Goal: Information Seeking & Learning: Learn about a topic

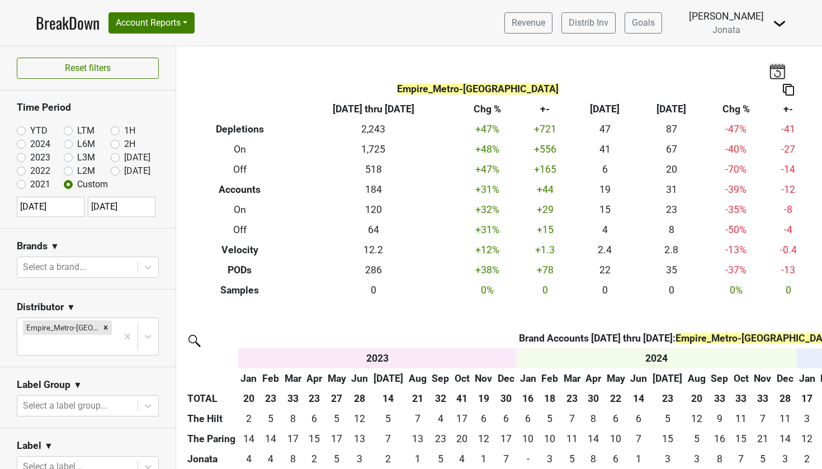
scroll to position [1664, 0]
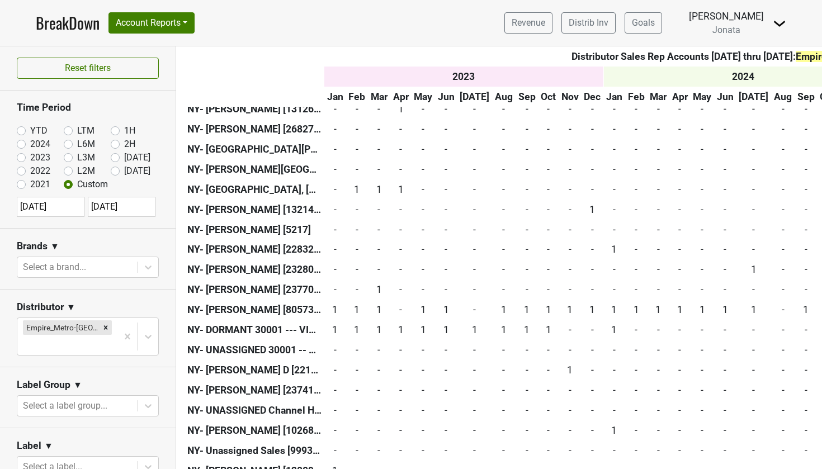
click at [30, 146] on label "2024" at bounding box center [40, 144] width 20 height 13
click at [20, 146] on input "2024" at bounding box center [39, 143] width 45 height 11
radio input "true"
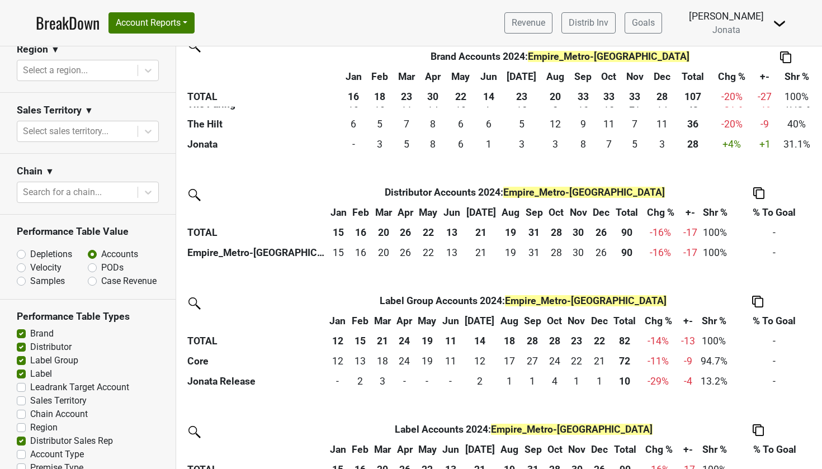
scroll to position [550, 0]
click at [30, 435] on label "Distributor Sales Rep" at bounding box center [71, 441] width 83 height 13
click at [23, 435] on input "Distributor Sales Rep" at bounding box center [21, 440] width 9 height 11
checkbox input "false"
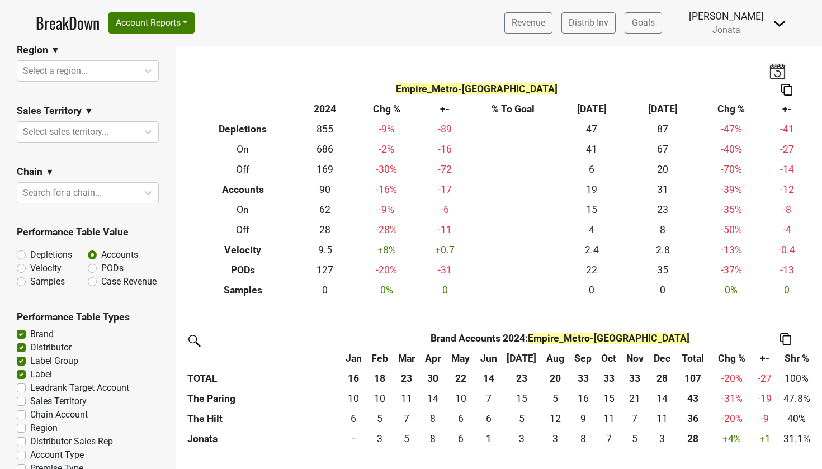
click at [30, 341] on label "Distributor" at bounding box center [50, 347] width 41 height 13
click at [21, 341] on input "Distributor" at bounding box center [21, 346] width 9 height 11
checkbox input "false"
click at [30, 354] on label "Label Group" at bounding box center [54, 360] width 48 height 13
click at [22, 354] on input "Label Group" at bounding box center [21, 359] width 9 height 11
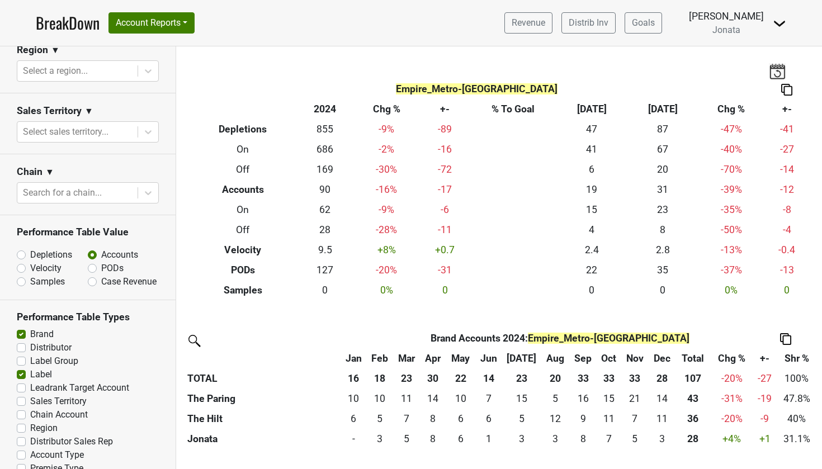
checkbox input "false"
click at [30, 368] on label "Label" at bounding box center [41, 374] width 22 height 13
click at [22, 368] on input "Label" at bounding box center [21, 373] width 9 height 11
checkbox input "false"
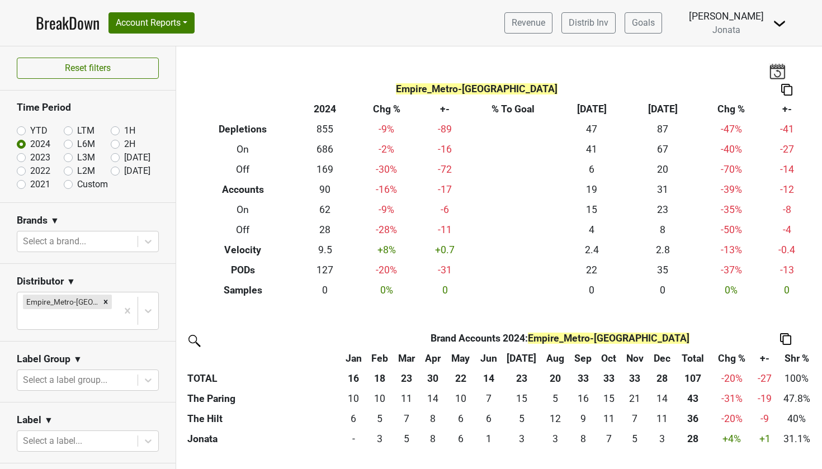
click at [30, 131] on label "YTD" at bounding box center [38, 130] width 17 height 13
click at [19, 131] on input "YTD" at bounding box center [39, 129] width 45 height 11
radio input "true"
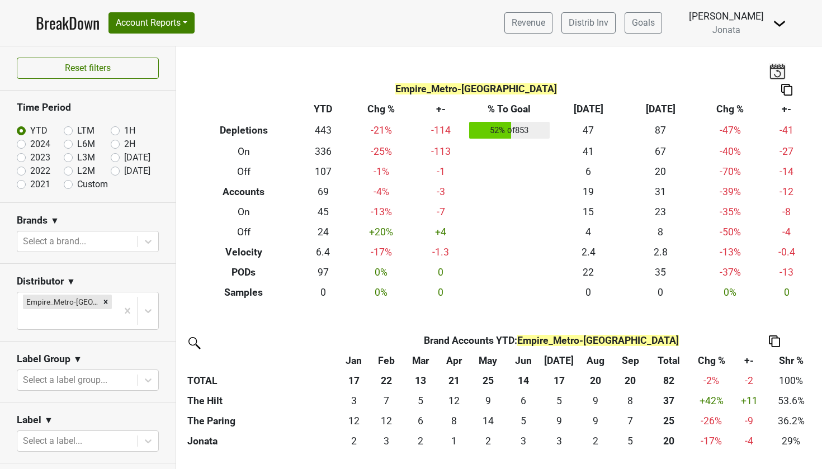
click at [30, 145] on label "2024" at bounding box center [40, 144] width 20 height 13
click at [22, 145] on input "2024" at bounding box center [39, 143] width 45 height 11
radio input "true"
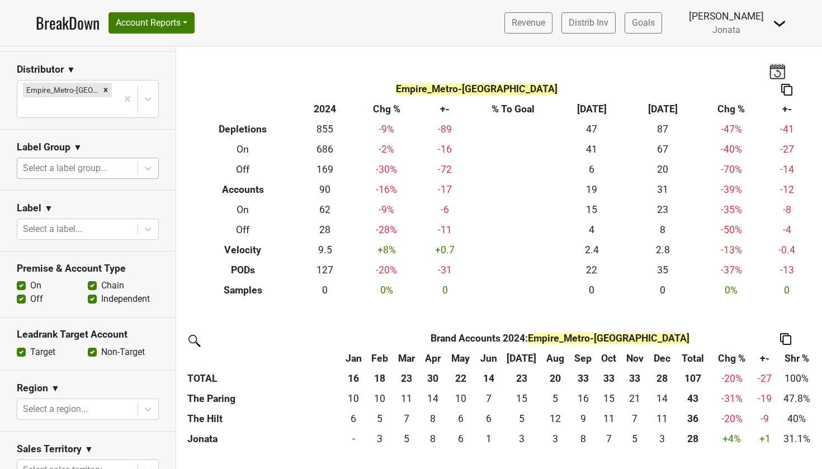
scroll to position [216, 0]
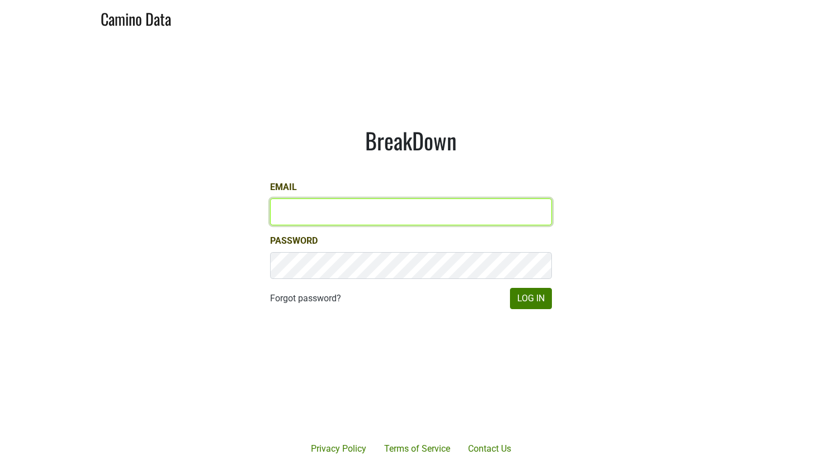
type input "[EMAIL_ADDRESS][DOMAIN_NAME]"
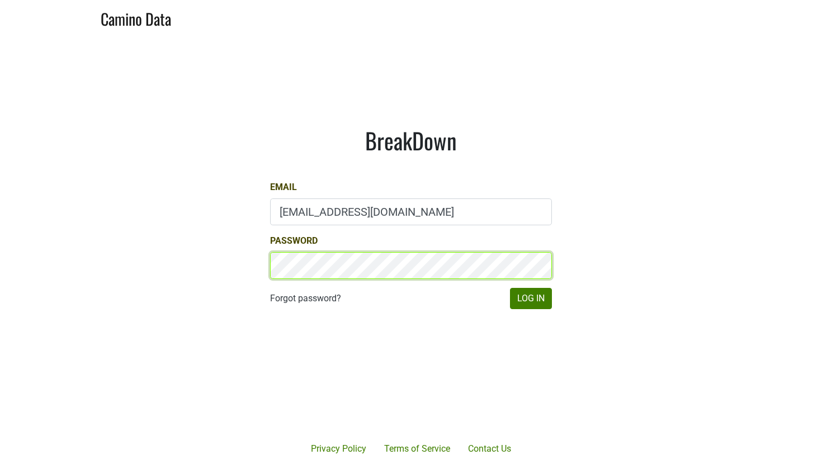
click at [530, 298] on button "Log In" at bounding box center [531, 298] width 42 height 21
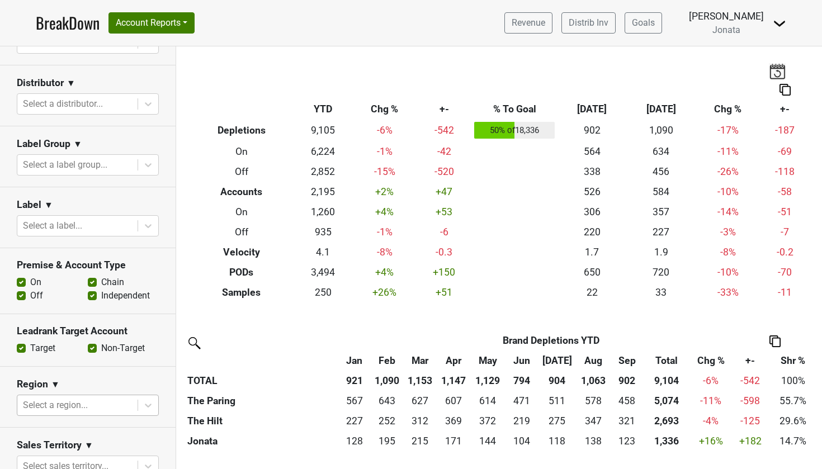
scroll to position [174, 0]
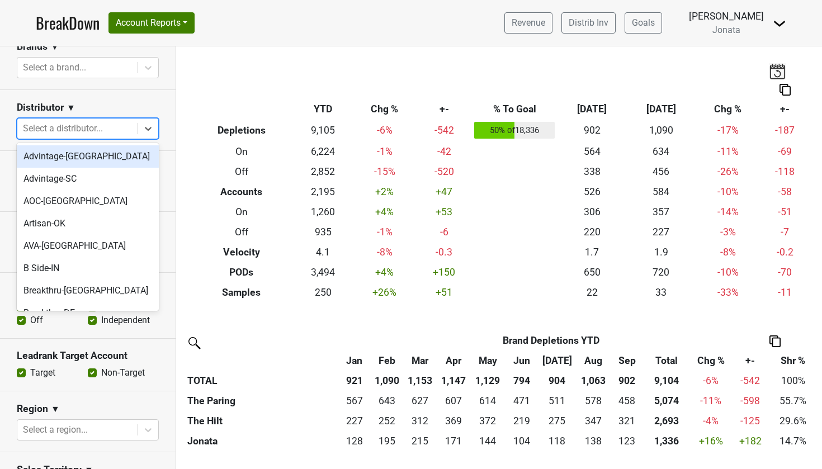
click at [67, 130] on div "Select a distributor..." at bounding box center [77, 128] width 109 height 13
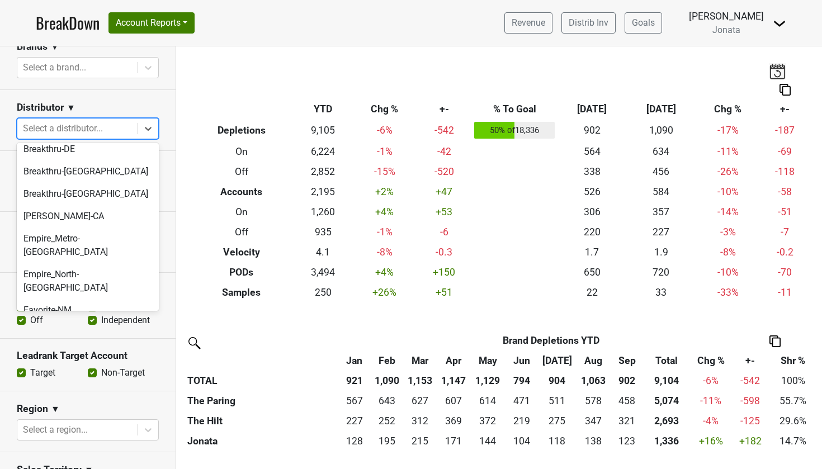
scroll to position [165, 0]
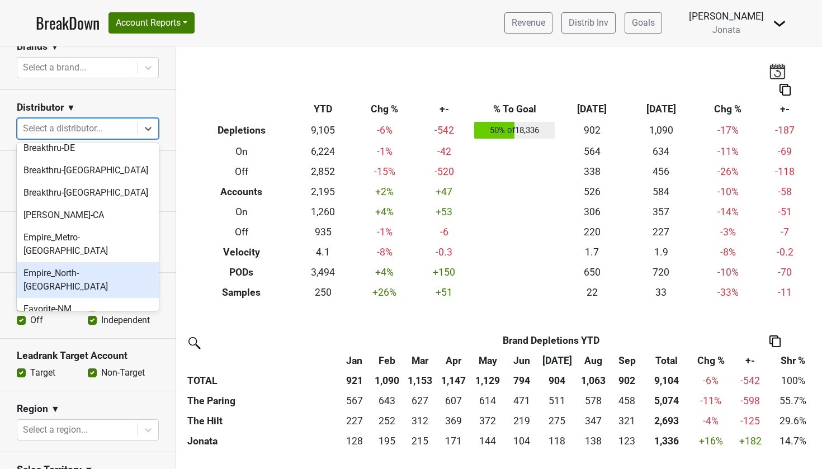
click at [59, 262] on div "Empire_North-NY" at bounding box center [88, 280] width 142 height 36
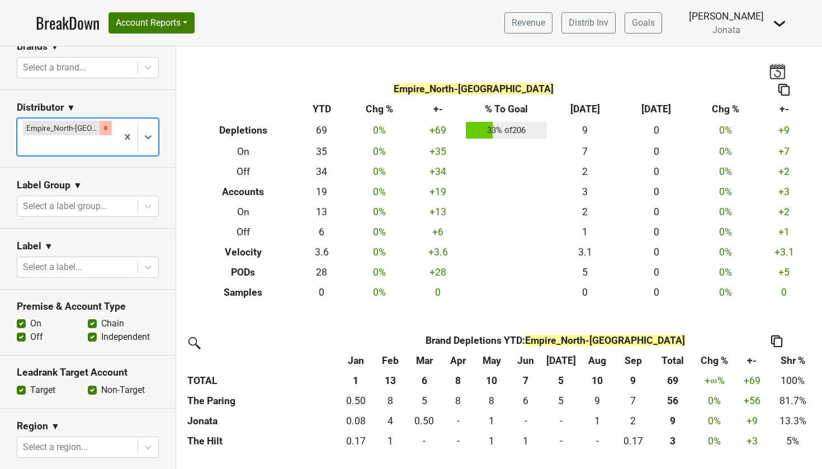
click at [104, 127] on icon "Remove Empire_North-NY" at bounding box center [106, 128] width 4 height 4
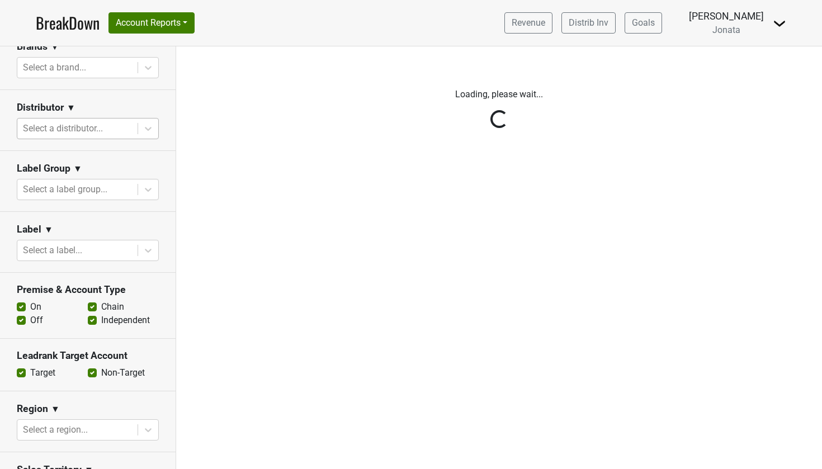
click at [93, 127] on div "Reset filters Time Period YTD LTM 1H 2024 L6M 2H 2023 L3M Sep '25 2022 L2M Oct …" at bounding box center [88, 257] width 176 height 423
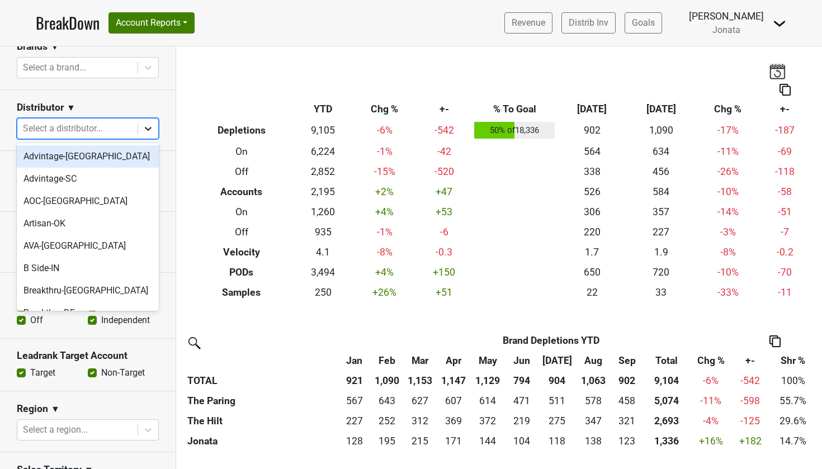
click at [152, 130] on icon at bounding box center [148, 128] width 11 height 11
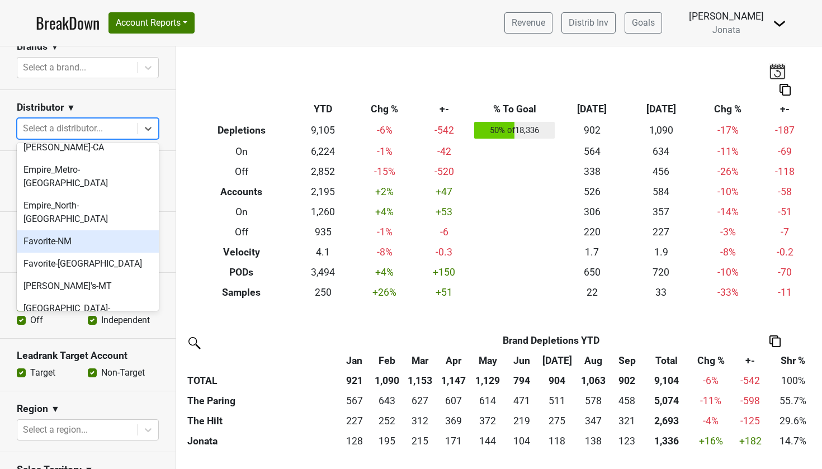
scroll to position [210, 0]
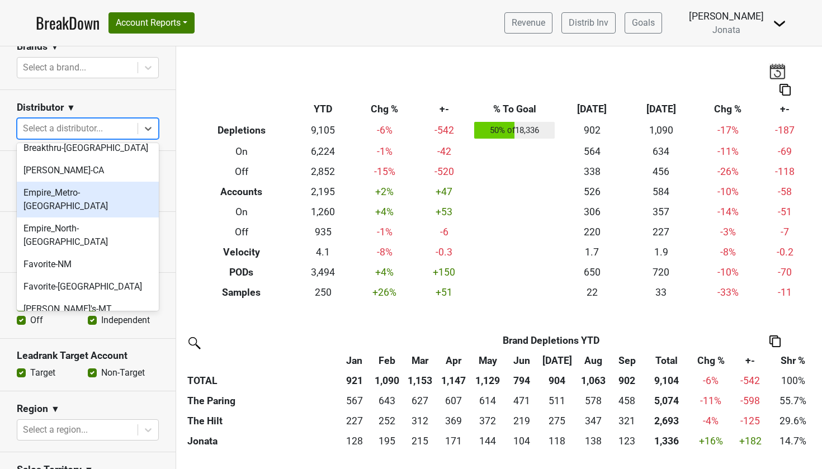
click at [80, 190] on div "Empire_Metro-NY" at bounding box center [88, 200] width 142 height 36
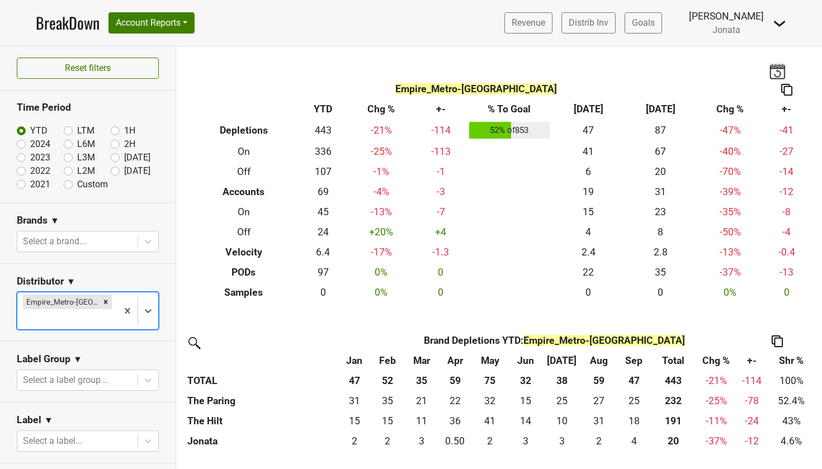
scroll to position [0, 0]
click at [26, 157] on input "2023" at bounding box center [39, 156] width 45 height 11
radio input "true"
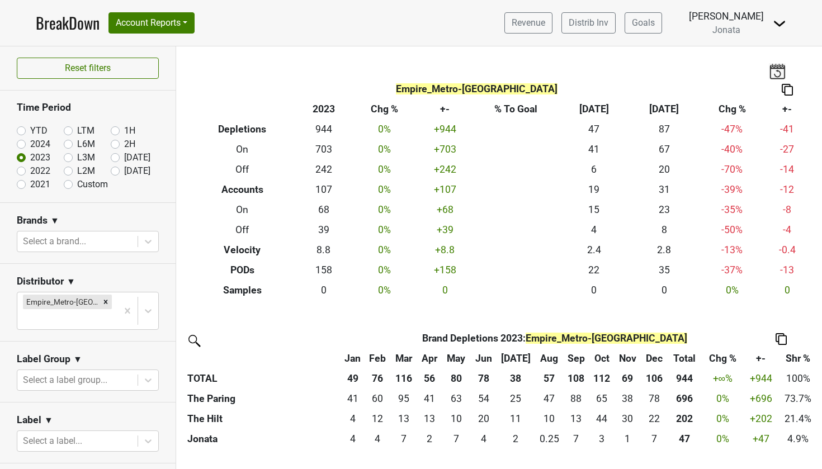
click at [30, 172] on label "2022" at bounding box center [40, 170] width 20 height 13
click at [22, 172] on input "2022" at bounding box center [39, 169] width 45 height 11
radio input "true"
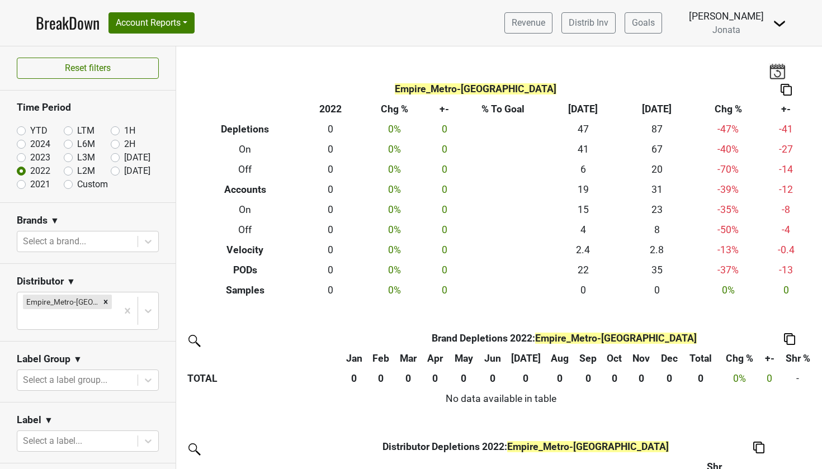
click at [30, 156] on label "2023" at bounding box center [40, 157] width 20 height 13
click at [22, 156] on input "2023" at bounding box center [39, 156] width 45 height 11
radio input "true"
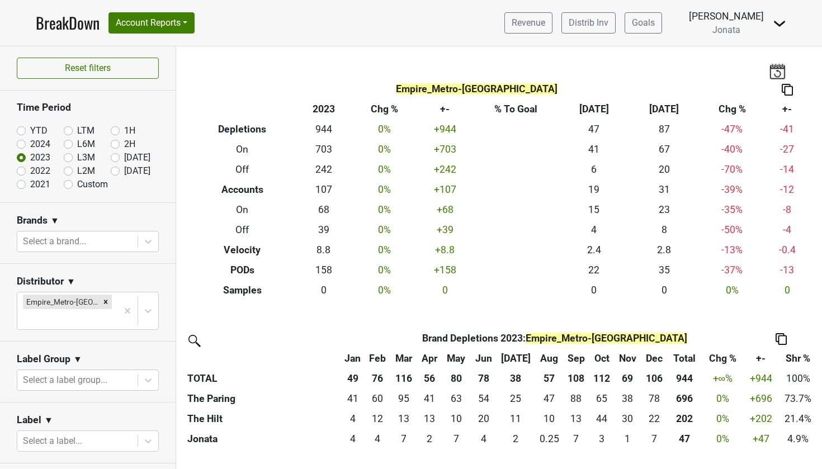
click at [30, 143] on label "2024" at bounding box center [40, 144] width 20 height 13
click at [21, 143] on input "2024" at bounding box center [39, 143] width 45 height 11
radio input "true"
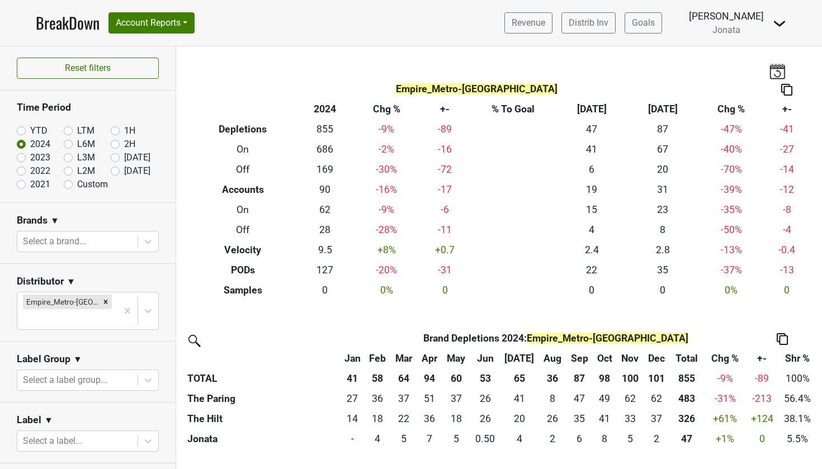
click at [30, 131] on label "YTD" at bounding box center [38, 130] width 17 height 13
click at [20, 131] on input "YTD" at bounding box center [39, 129] width 45 height 11
radio input "true"
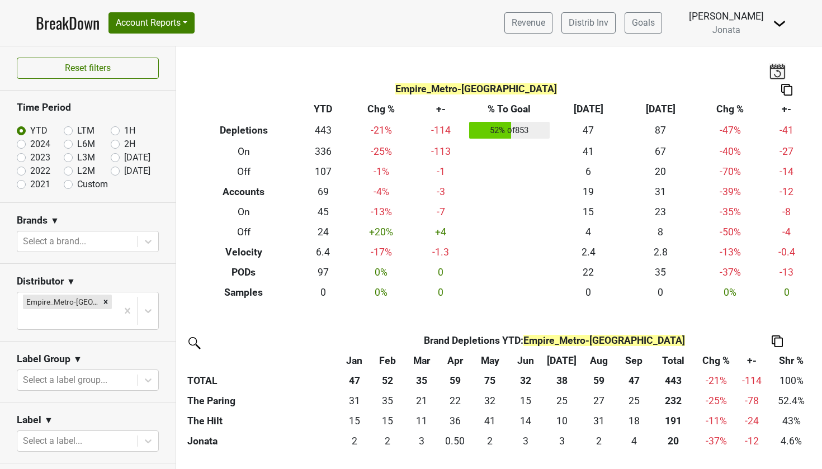
click at [30, 146] on label "2024" at bounding box center [40, 144] width 20 height 13
click at [22, 146] on input "2024" at bounding box center [39, 143] width 45 height 11
radio input "true"
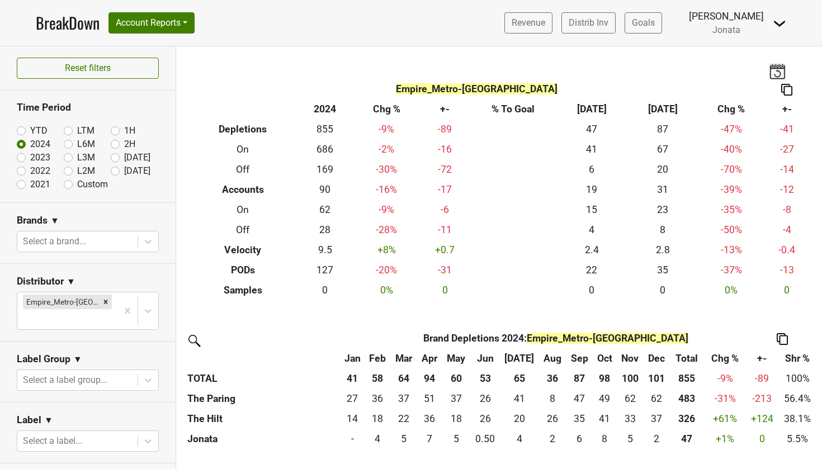
click at [30, 156] on label "2023" at bounding box center [40, 157] width 20 height 13
click at [22, 156] on input "2023" at bounding box center [39, 156] width 45 height 11
radio input "true"
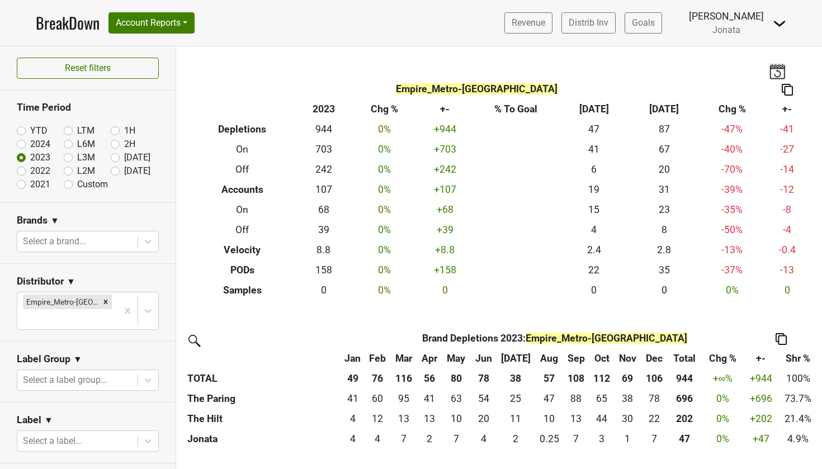
click at [26, 131] on input "YTD" at bounding box center [39, 129] width 45 height 11
radio input "true"
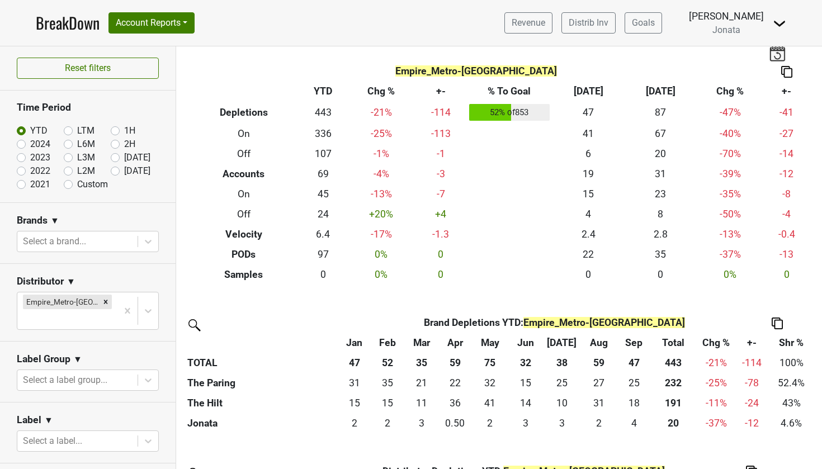
scroll to position [14, 0]
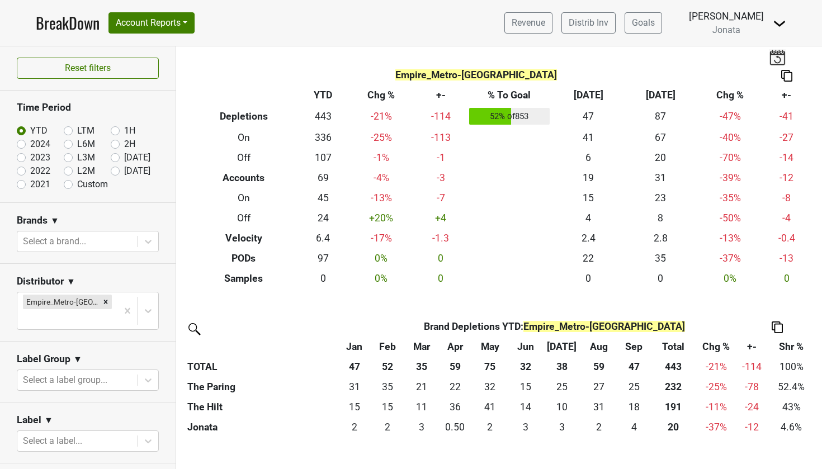
click at [30, 144] on label "2024" at bounding box center [40, 144] width 20 height 13
click at [21, 144] on input "2024" at bounding box center [39, 143] width 45 height 11
radio input "true"
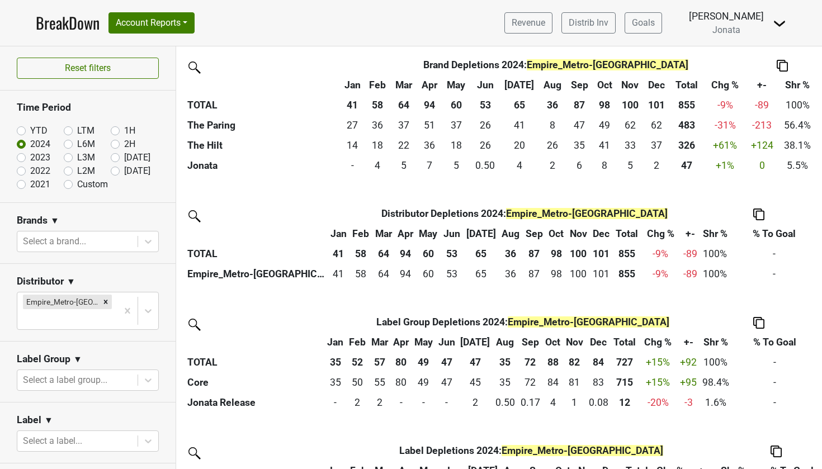
scroll to position [274, 0]
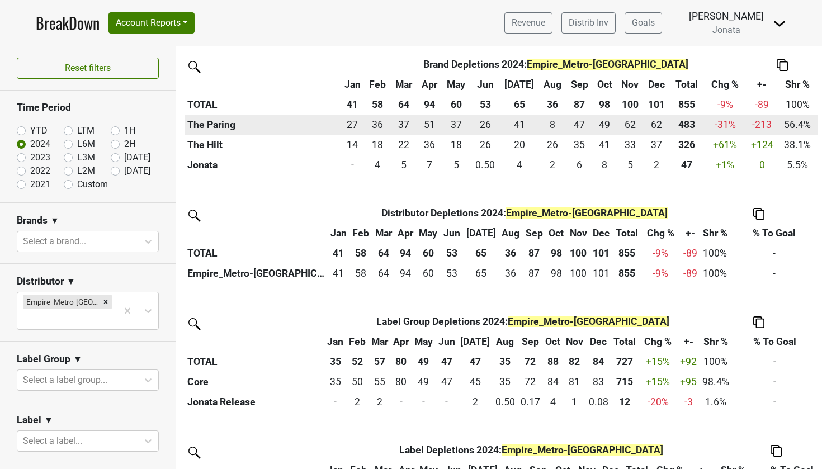
click at [652, 121] on div "62 62" at bounding box center [656, 124] width 21 height 15
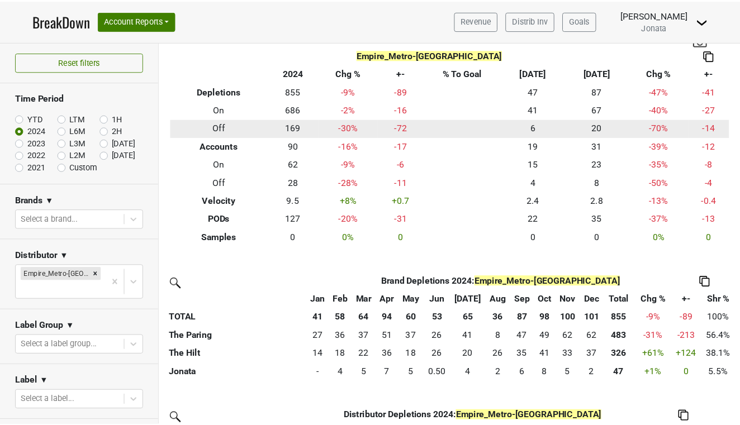
scroll to position [31, 0]
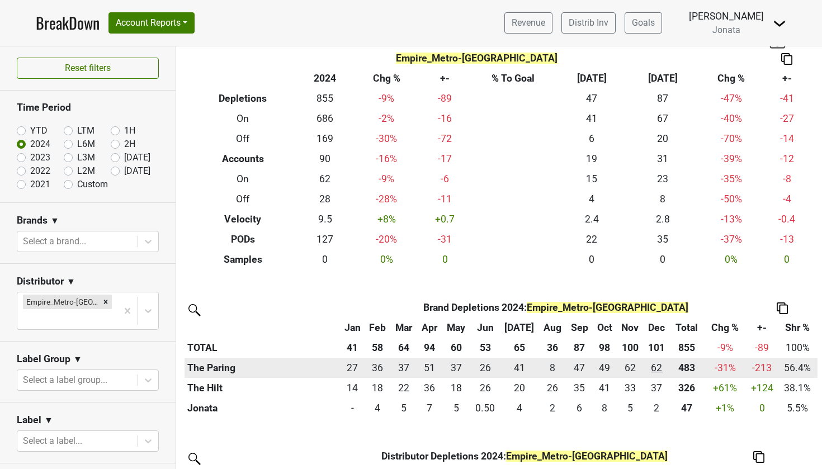
click at [652, 365] on div "62 62" at bounding box center [656, 368] width 21 height 15
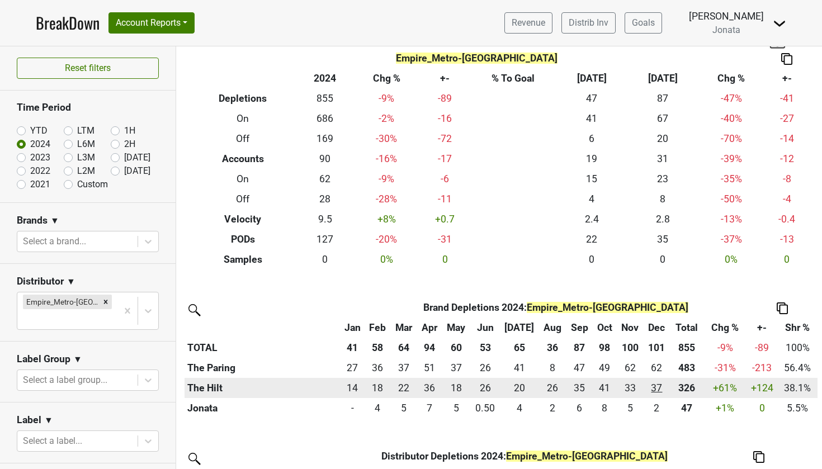
click at [657, 385] on div "37 37" at bounding box center [656, 388] width 21 height 15
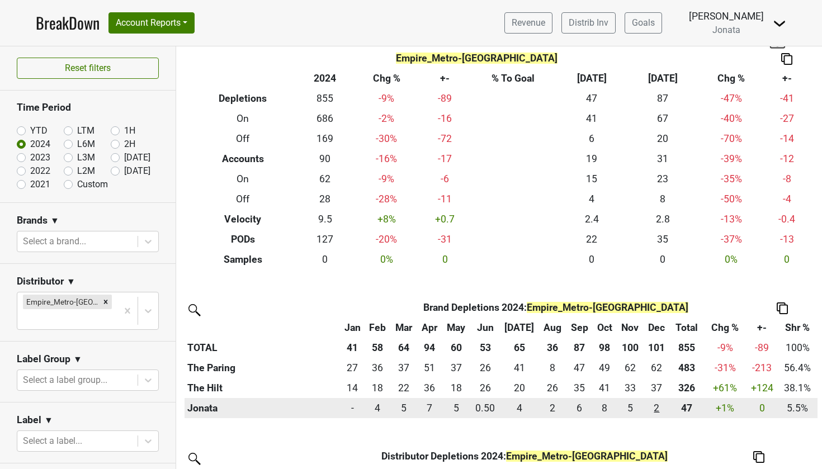
click at [651, 404] on div "1.5 2" at bounding box center [656, 408] width 21 height 15
click at [653, 406] on div "1.5 2" at bounding box center [656, 408] width 21 height 15
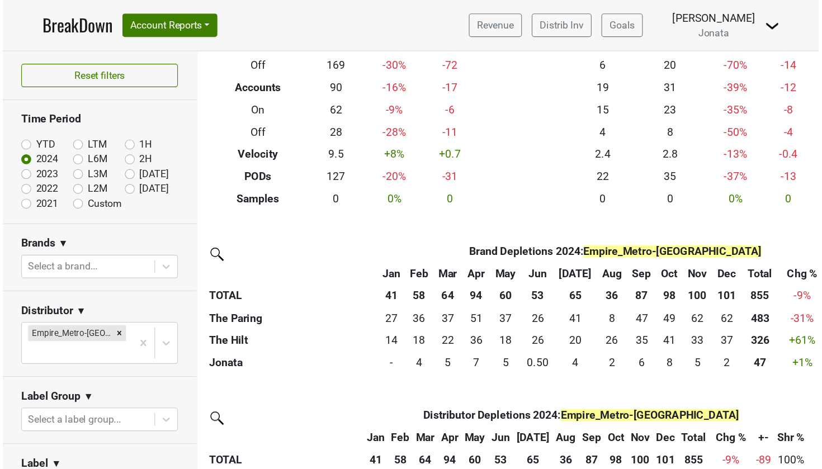
scroll to position [113, 0]
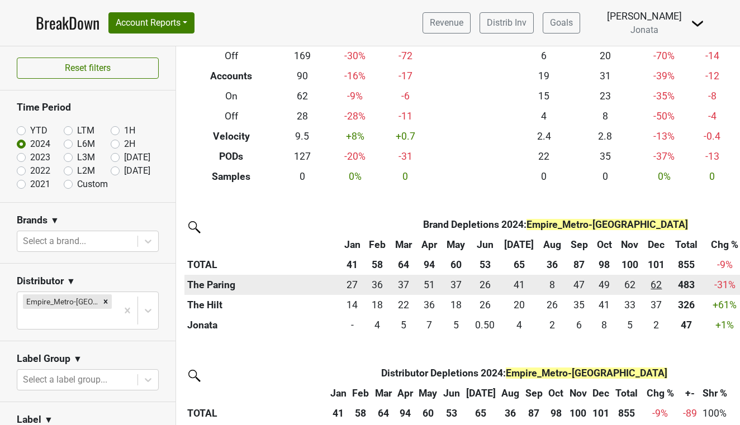
click at [653, 284] on div "62 62" at bounding box center [656, 285] width 21 height 15
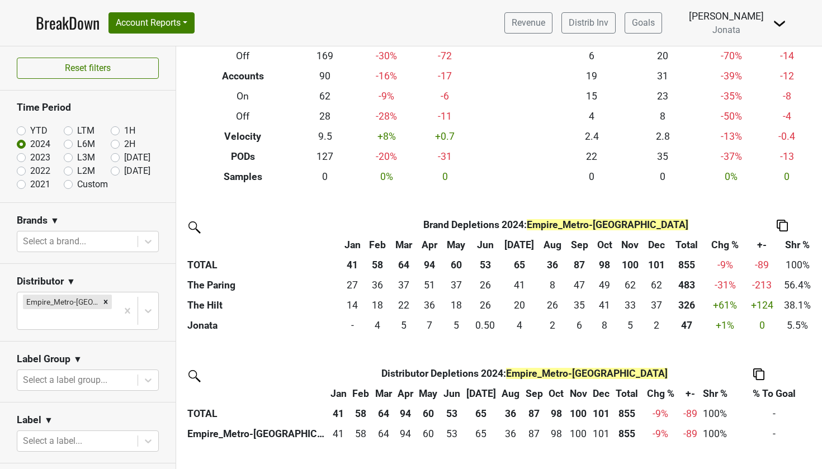
click at [77, 182] on label "Custom" at bounding box center [92, 184] width 31 height 13
click at [71, 182] on input "Custom" at bounding box center [86, 183] width 45 height 11
radio input "true"
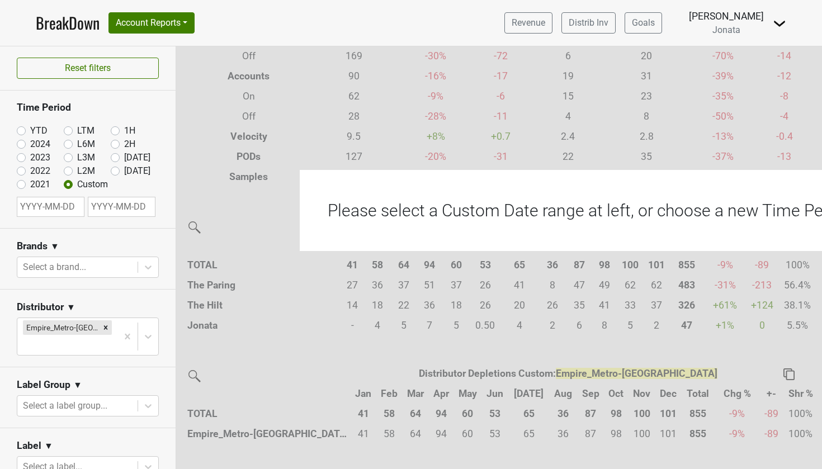
select select "9"
select select "2025"
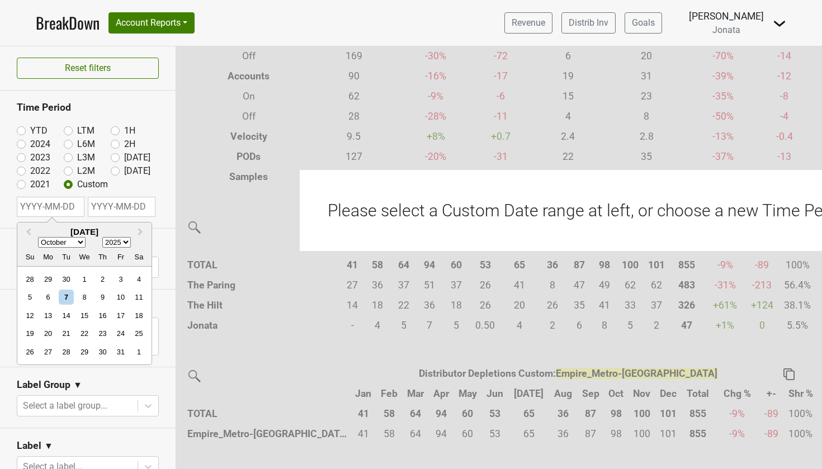
click at [37, 197] on input "text" at bounding box center [51, 207] width 68 height 20
type input "01"
select select "0"
select select "2001"
type input "01"
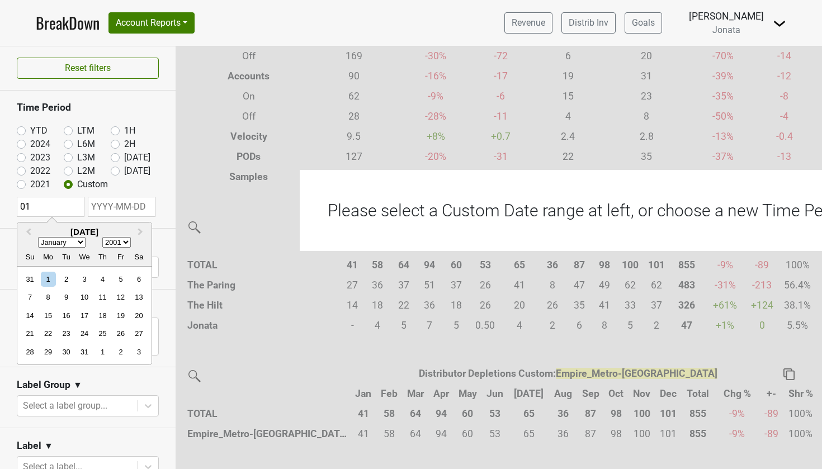
select select "2024"
click at [49, 211] on input "01" at bounding box center [51, 207] width 68 height 20
click at [53, 270] on div "31 1 2 3 4 5 6" at bounding box center [84, 279] width 127 height 18
click at [50, 276] on div "1" at bounding box center [48, 279] width 15 height 15
type input "2024-01-01"
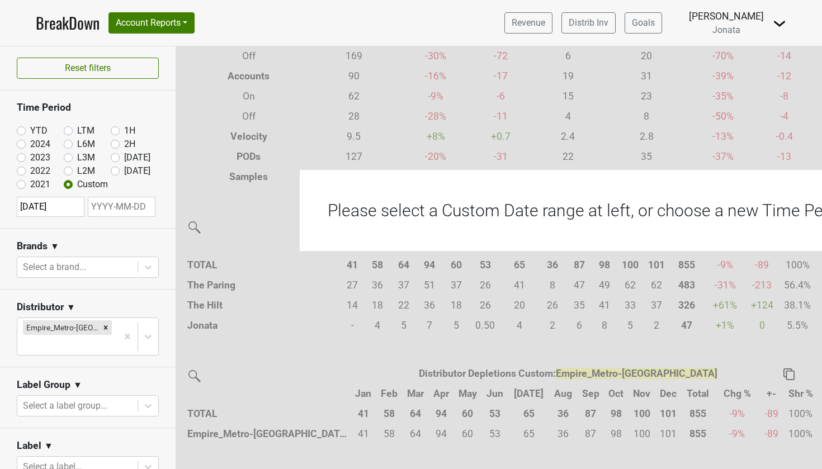
select select "9"
select select "2025"
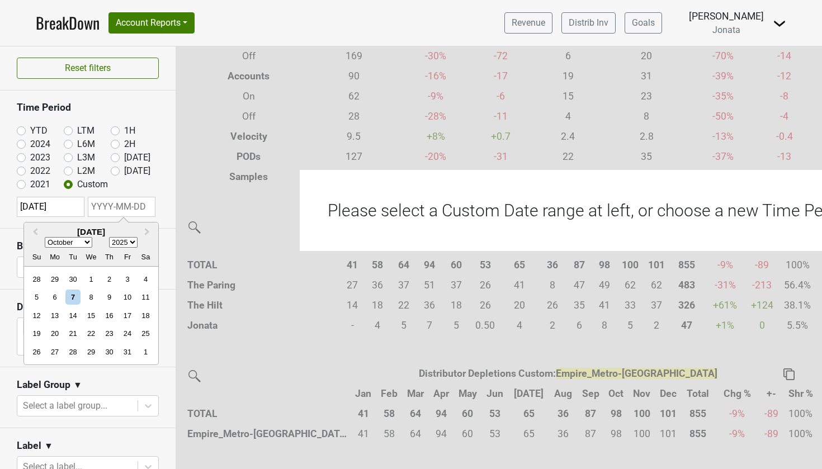
click at [126, 202] on input "text" at bounding box center [122, 207] width 68 height 20
click at [75, 293] on div "7" at bounding box center [72, 297] width 15 height 15
type input "2025-10-07"
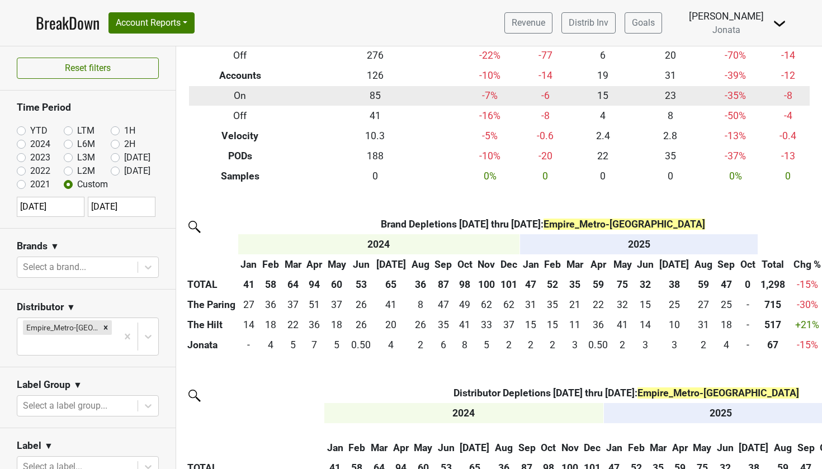
scroll to position [115, 0]
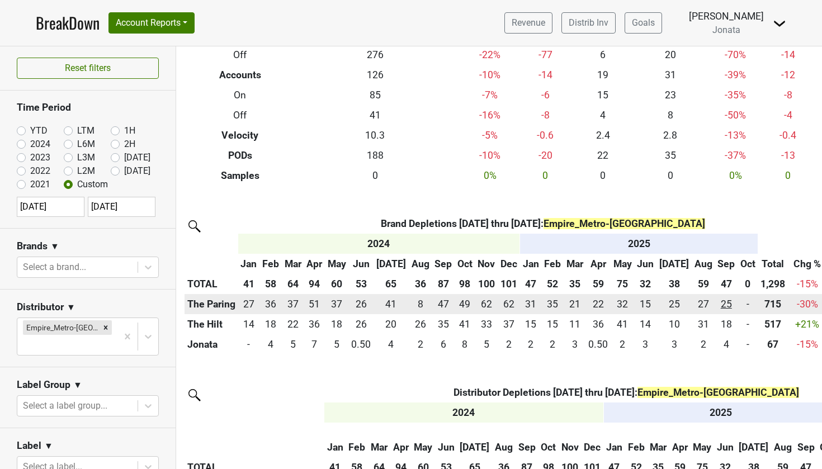
click at [717, 300] on div "25 25" at bounding box center [725, 304] width 17 height 15
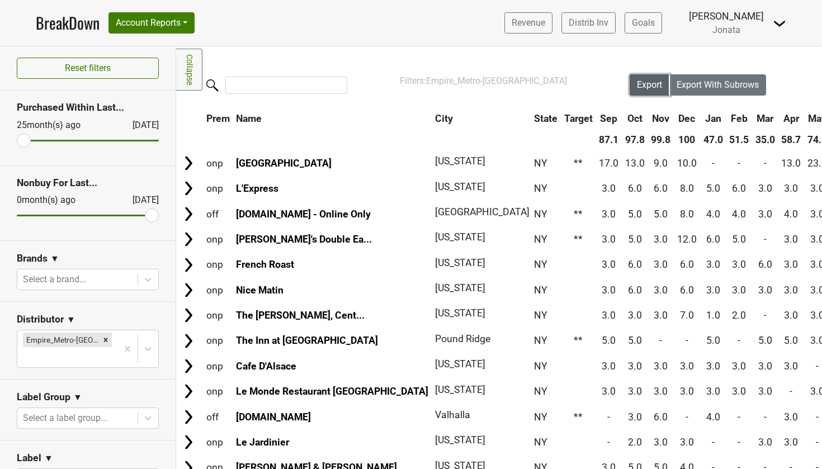
click at [652, 89] on span "Export" at bounding box center [649, 84] width 25 height 11
click at [650, 83] on span "Export" at bounding box center [649, 84] width 25 height 11
click at [650, 82] on span "Export" at bounding box center [649, 84] width 25 height 11
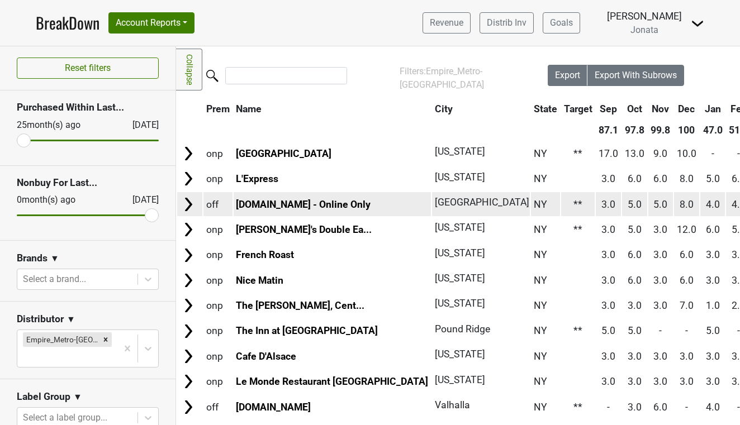
scroll to position [10, 1]
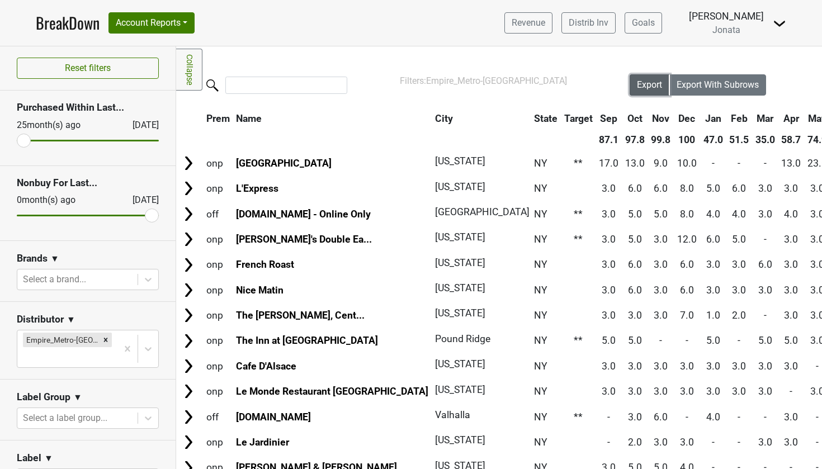
click at [662, 82] on button "Export" at bounding box center [649, 84] width 40 height 21
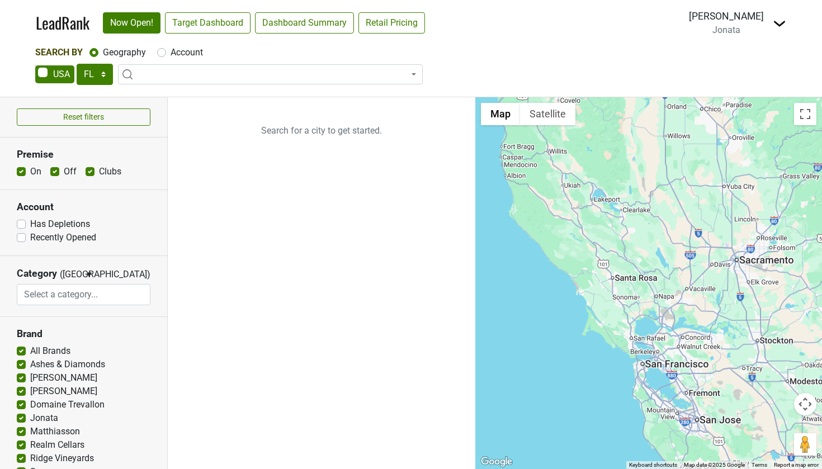
select select "FL"
select select
select select "NY"
click at [215, 15] on link "Target Dashboard" at bounding box center [208, 22] width 86 height 21
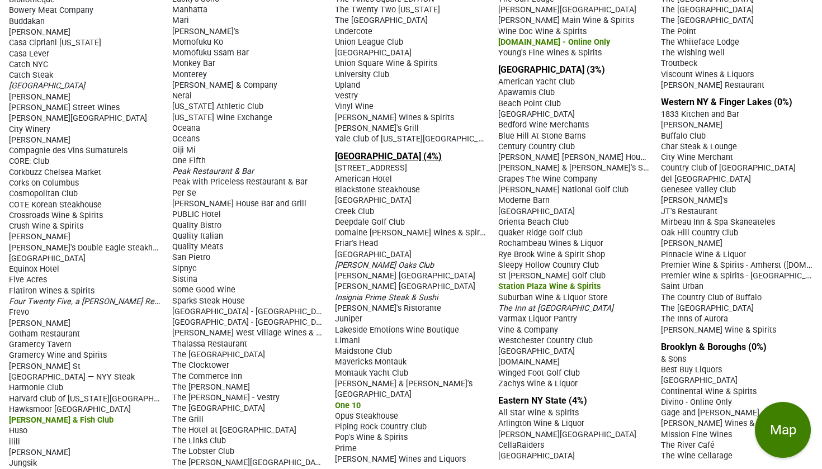
scroll to position [260, 0]
drag, startPoint x: 337, startPoint y: 165, endPoint x: 454, endPoint y: 297, distance: 175.8
click at [454, 297] on section "[GEOGRAPHIC_DATA] (4%) [STREET_ADDRESS] [GEOGRAPHIC_DATA] [GEOGRAPHIC_DATA] [GE…" at bounding box center [492, 161] width 315 height 615
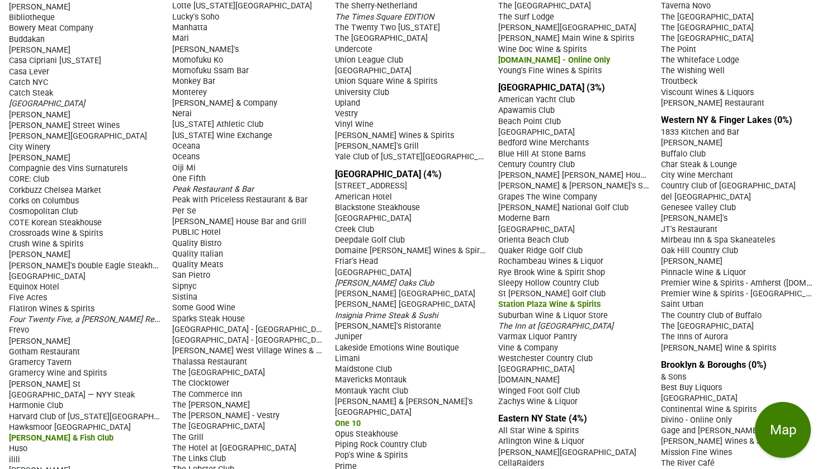
scroll to position [244, 0]
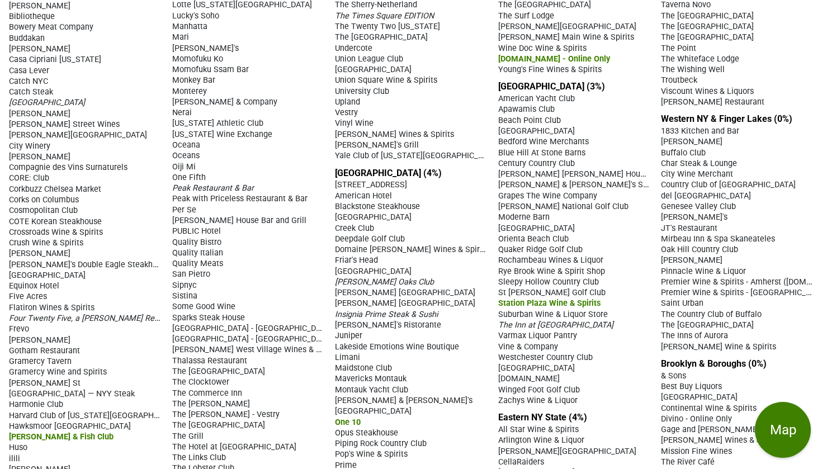
click at [350, 267] on span "[GEOGRAPHIC_DATA]" at bounding box center [373, 272] width 77 height 10
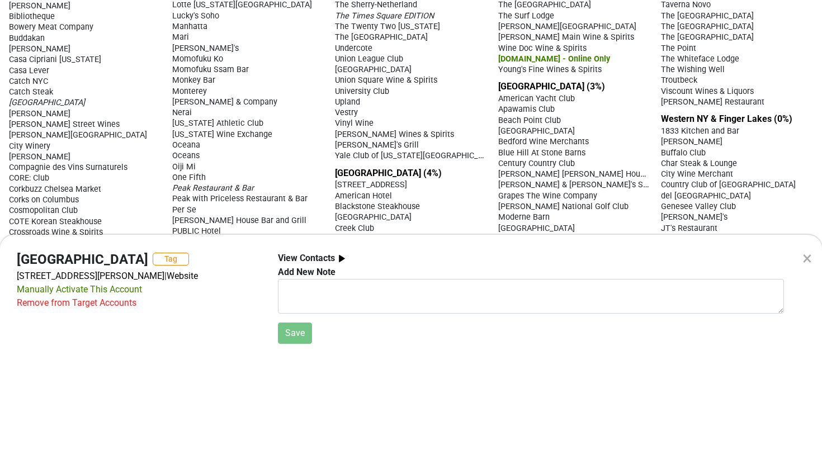
click at [811, 257] on div "×" at bounding box center [807, 258] width 10 height 27
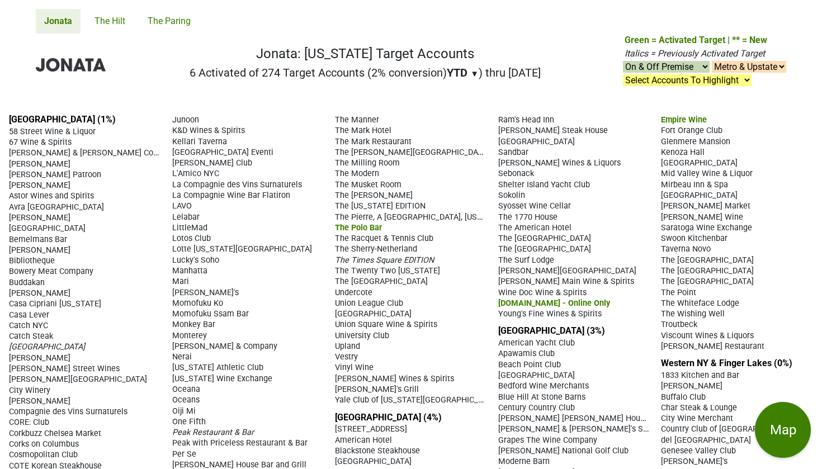
scroll to position [0, 0]
